Goal: Task Accomplishment & Management: Manage account settings

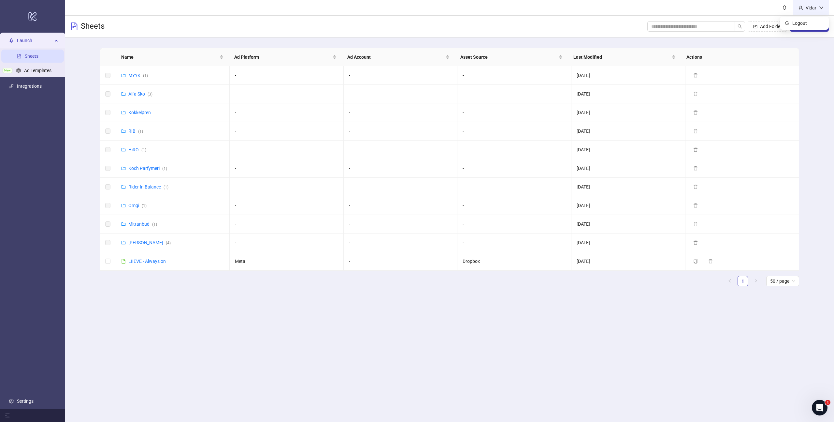
click at [803, 5] on div "Vidar" at bounding box center [811, 7] width 16 height 7
click at [31, 401] on link "Settings" at bounding box center [25, 400] width 17 height 5
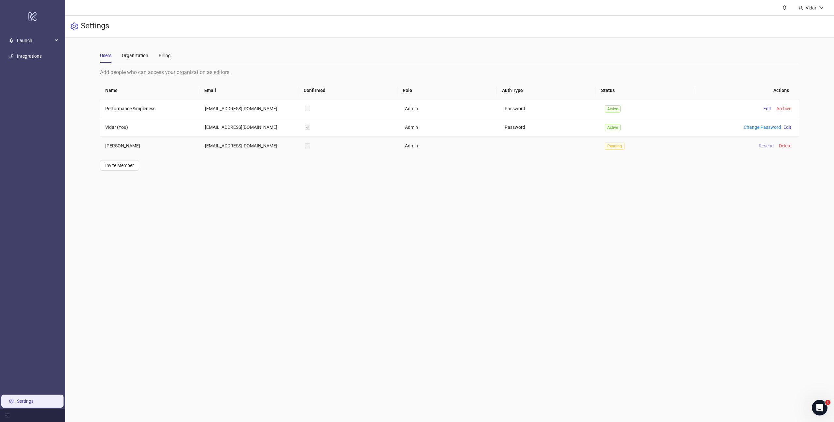
click at [765, 144] on span "Resend" at bounding box center [766, 145] width 15 height 5
click at [813, 47] on span "OK" at bounding box center [812, 46] width 6 height 5
